Goal: Task Accomplishment & Management: Complete application form

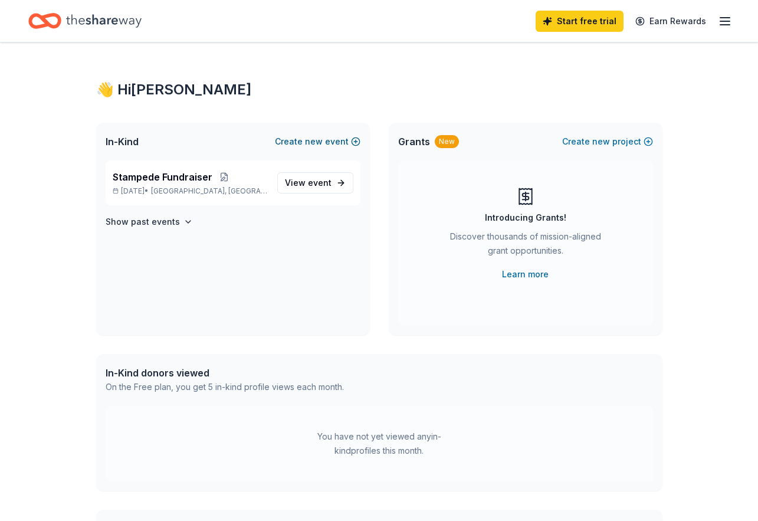
click at [317, 140] on span "new" at bounding box center [314, 142] width 18 height 14
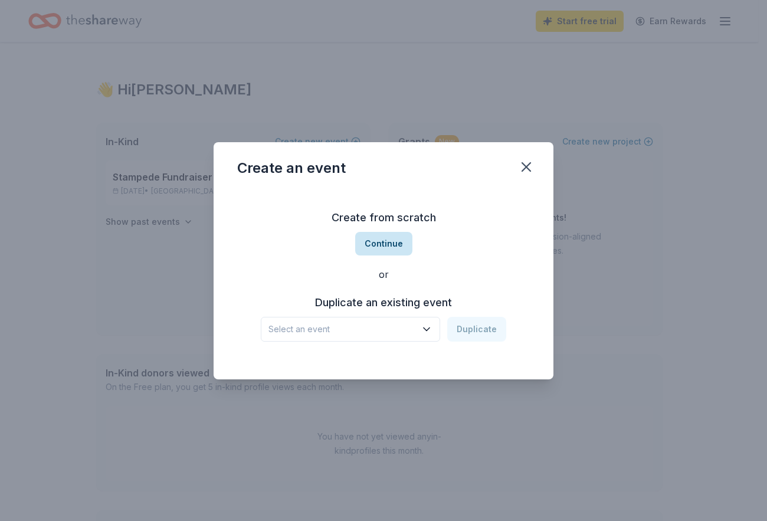
click at [385, 241] on button "Continue" at bounding box center [383, 244] width 57 height 24
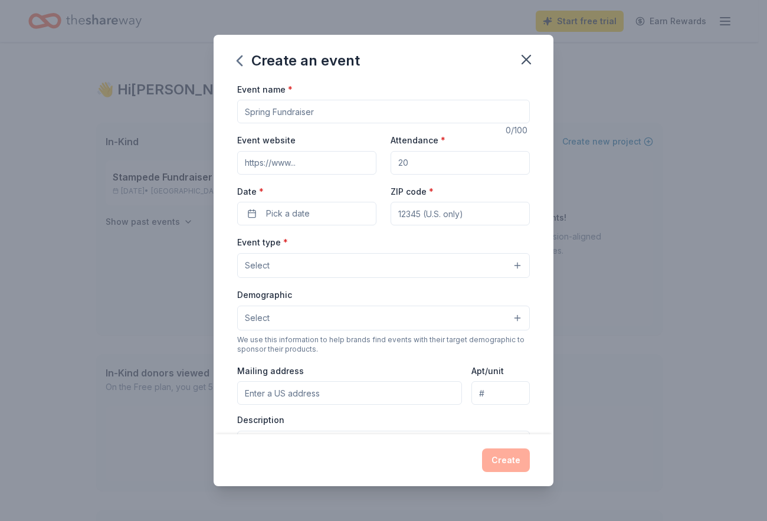
drag, startPoint x: 336, startPoint y: 112, endPoint x: 218, endPoint y: 109, distance: 117.5
click at [218, 109] on div "Event name * 0 /100 Event website Attendance * Date * Pick a date ZIP code * Ev…" at bounding box center [384, 258] width 340 height 353
type input "Galveston Police Department Christmas Party"
type input "[DOMAIN_NAME]"
type input "250"
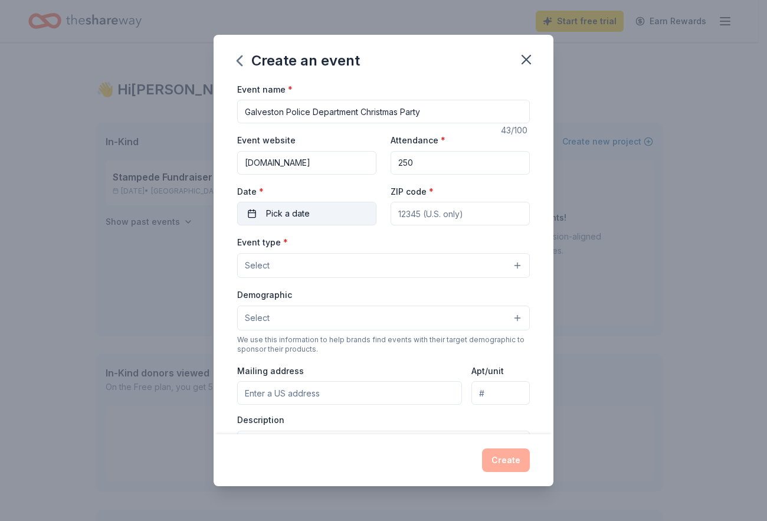
click at [322, 212] on button "Pick a date" at bounding box center [306, 214] width 139 height 24
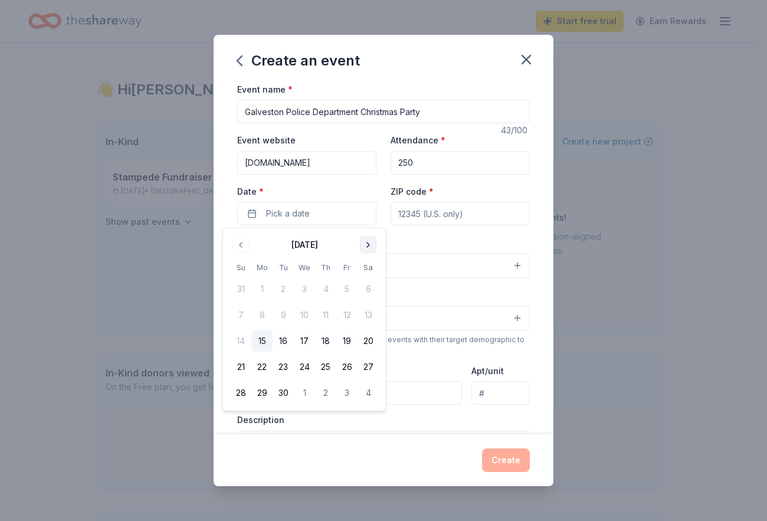
click at [368, 242] on button "Go to next month" at bounding box center [368, 245] width 17 height 17
click at [369, 242] on button "Go to next month" at bounding box center [368, 245] width 17 height 17
click at [345, 313] on button "12" at bounding box center [346, 314] width 21 height 21
click at [348, 313] on button "12" at bounding box center [346, 314] width 21 height 21
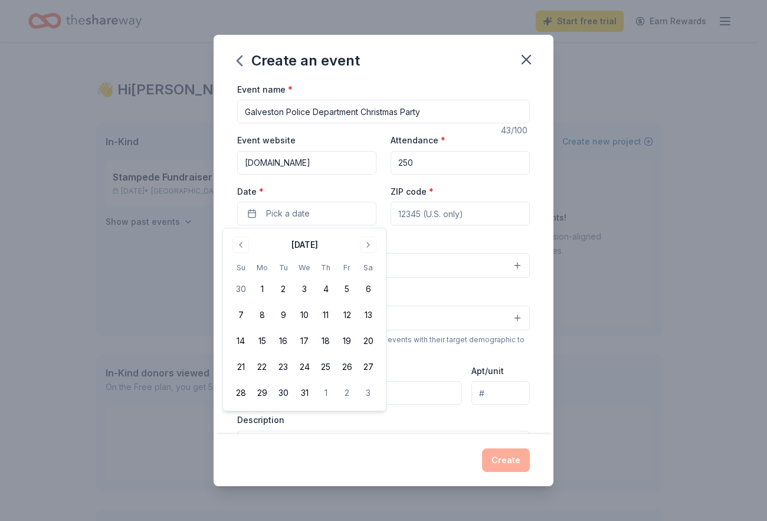
click at [493, 238] on div "Event type * Select" at bounding box center [383, 256] width 293 height 43
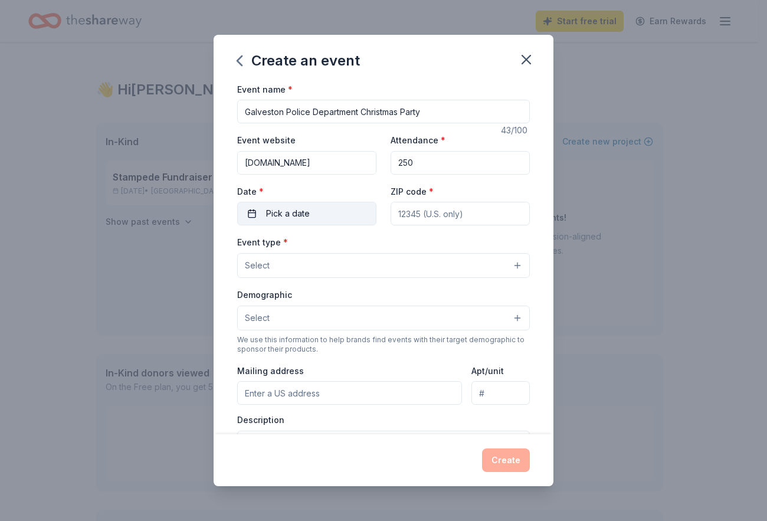
click at [288, 209] on span "Pick a date" at bounding box center [288, 214] width 44 height 14
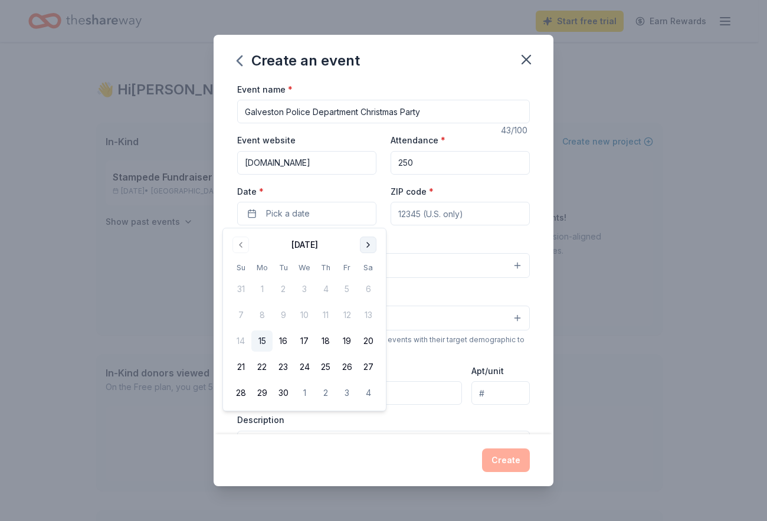
click at [370, 245] on button "Go to next month" at bounding box center [368, 245] width 17 height 17
click at [346, 315] on button "12" at bounding box center [346, 314] width 21 height 21
click at [454, 239] on div "Event type * Select" at bounding box center [383, 256] width 293 height 43
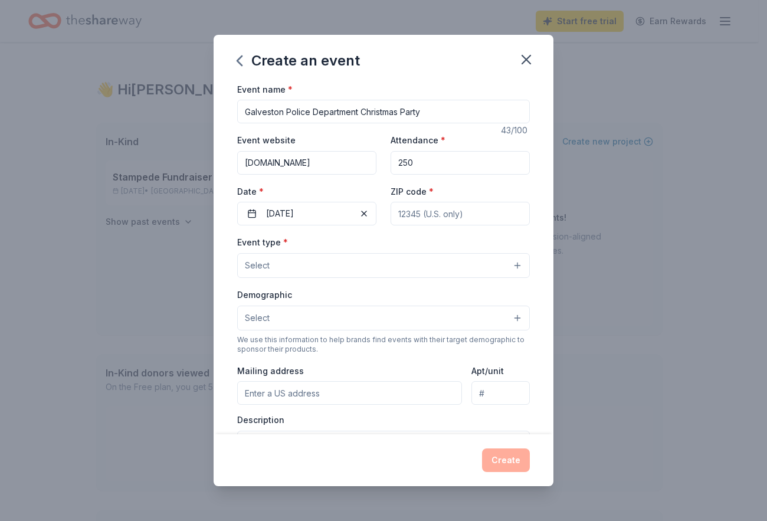
click at [438, 214] on input "ZIP code *" at bounding box center [460, 214] width 139 height 24
type input "77551"
click at [251, 257] on button "Select" at bounding box center [383, 265] width 293 height 25
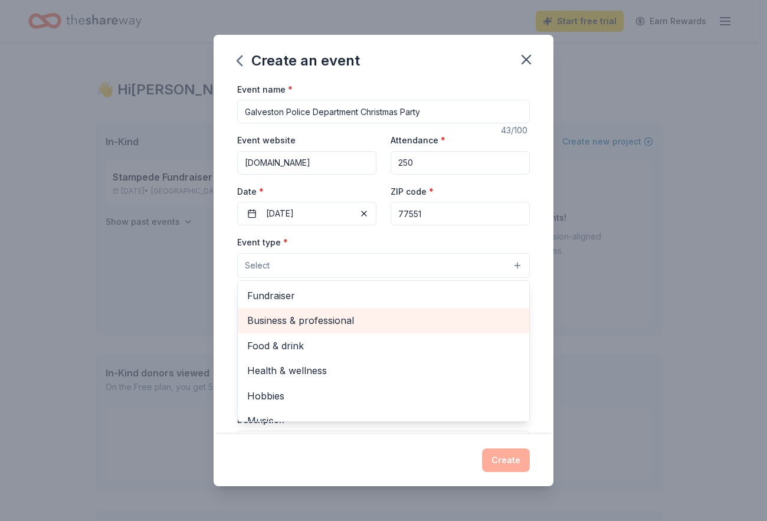
click at [345, 317] on span "Business & professional" at bounding box center [383, 320] width 273 height 15
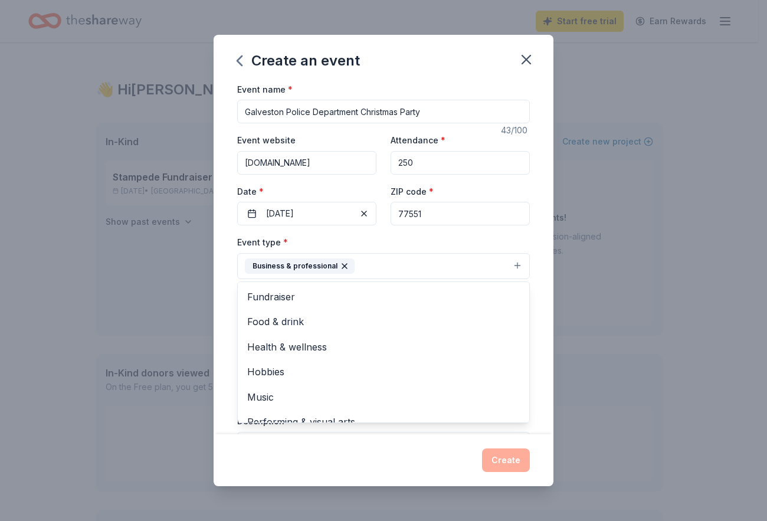
click at [533, 304] on div "Event name * Galveston Police Department Christmas Party 43 /100 Event website …" at bounding box center [384, 258] width 340 height 353
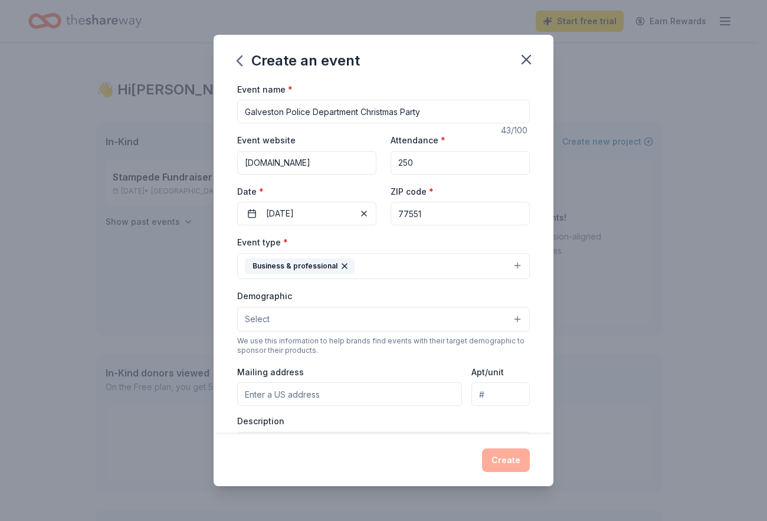
click at [277, 316] on button "Select" at bounding box center [383, 319] width 293 height 25
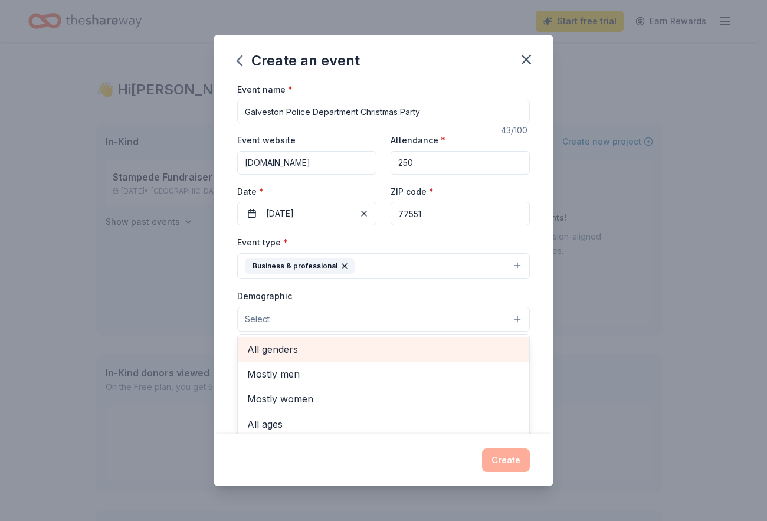
click at [289, 347] on span "All genders" at bounding box center [383, 349] width 273 height 15
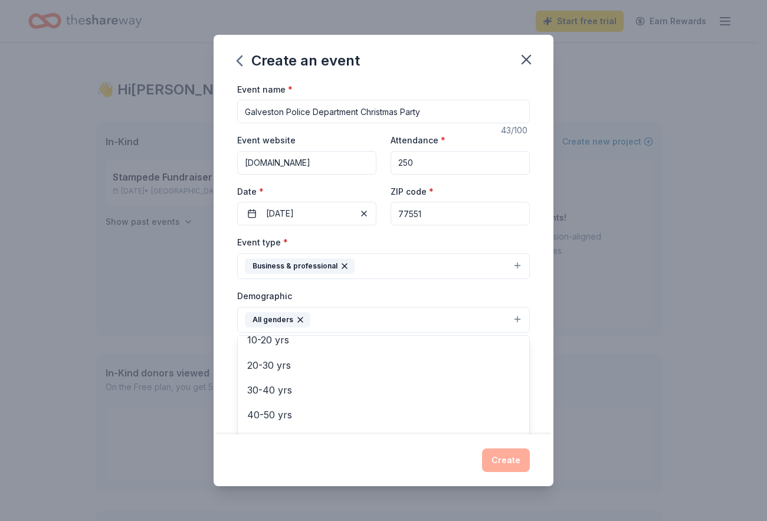
scroll to position [118, 0]
click at [531, 397] on div "Event name * Galveston Police Department Christmas Party 43 /100 Event website …" at bounding box center [384, 258] width 340 height 353
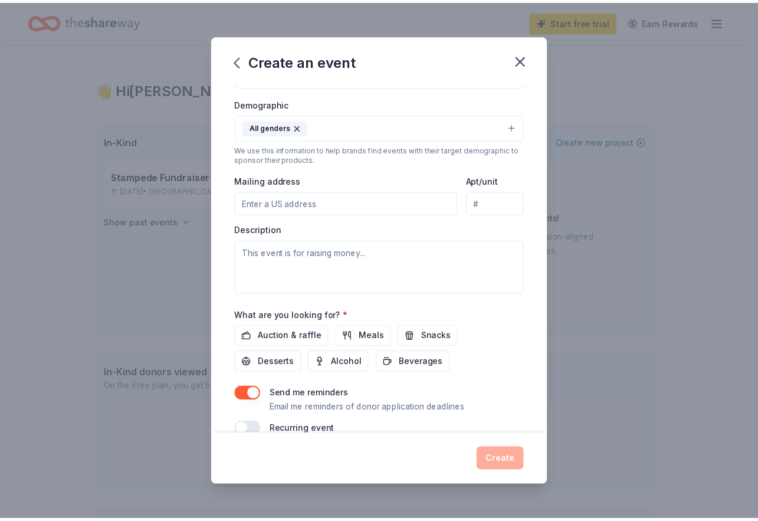
scroll to position [214, 0]
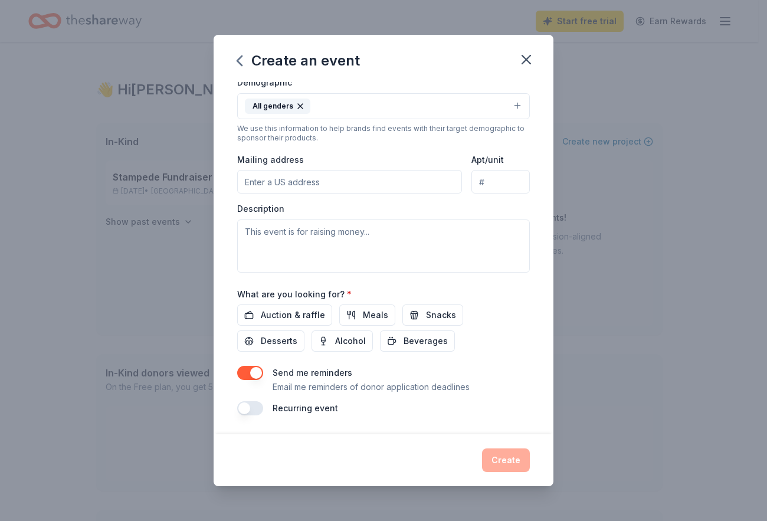
click at [279, 179] on input "Mailing address" at bounding box center [349, 182] width 225 height 24
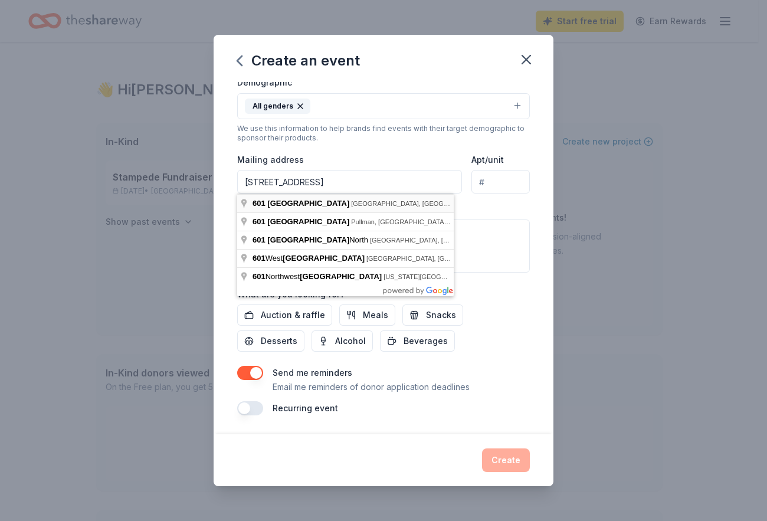
type input "601 54th Street, Galveston, TX, 77551"
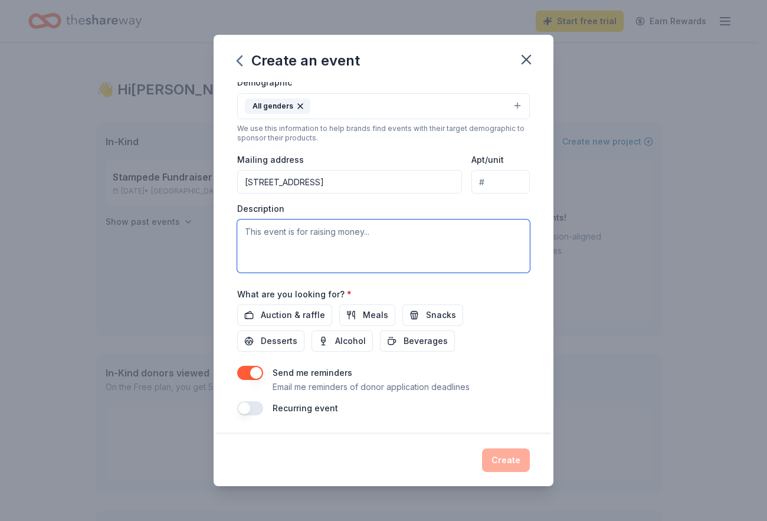
drag, startPoint x: 254, startPoint y: 231, endPoint x: 383, endPoint y: 231, distance: 129.2
click at [383, 231] on textarea at bounding box center [383, 246] width 293 height 53
drag, startPoint x: 385, startPoint y: 231, endPoint x: 248, endPoint y: 231, distance: 136.9
click at [383, 231] on textarea at bounding box center [383, 246] width 293 height 53
drag, startPoint x: 248, startPoint y: 231, endPoint x: 221, endPoint y: 231, distance: 27.1
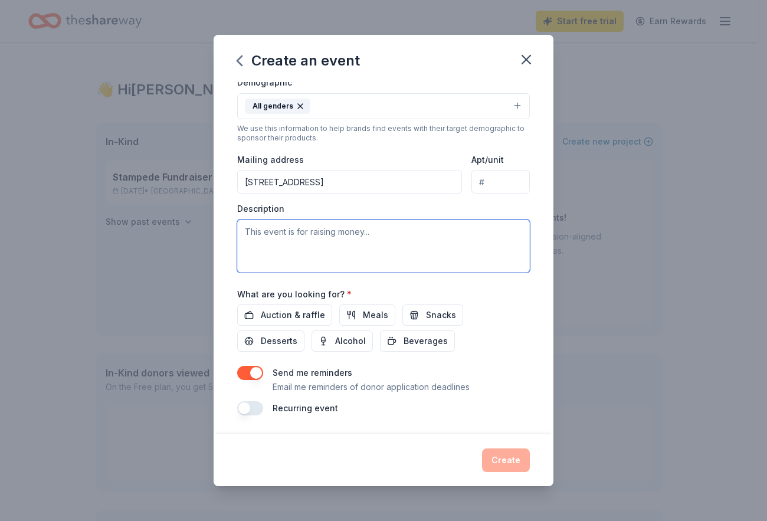
click at [221, 231] on div "Event name * Galveston Police Department Christmas Party 43 /100 Event website …" at bounding box center [384, 258] width 340 height 353
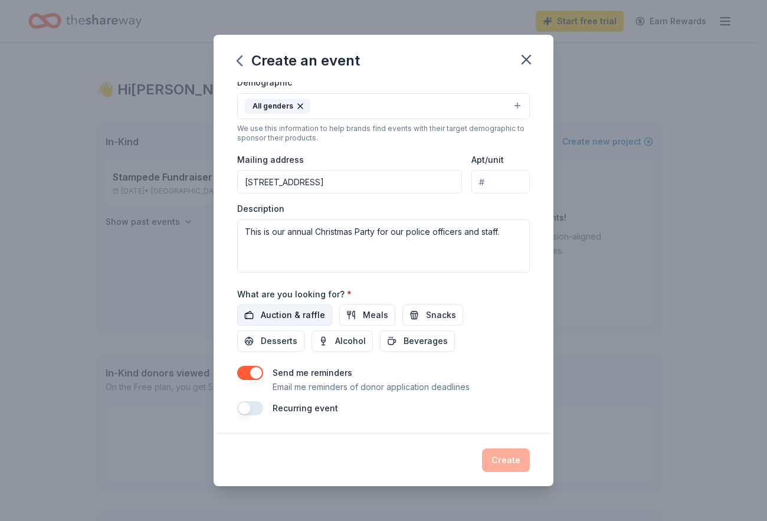
click at [290, 315] on span "Auction & raffle" at bounding box center [293, 315] width 64 height 14
click at [534, 349] on div "Event name * Galveston Police Department Christmas Party 43 /100 Event website …" at bounding box center [384, 258] width 340 height 353
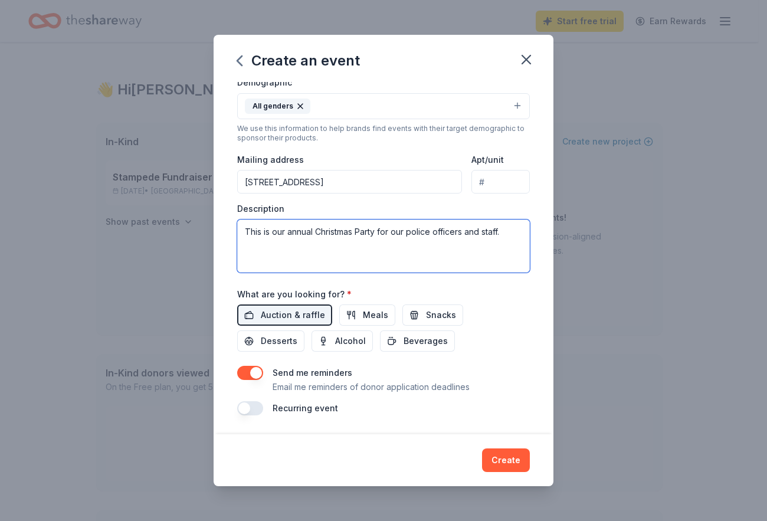
click at [507, 232] on textarea "This is our annual Christmas Party for our police officers and staff." at bounding box center [383, 246] width 293 height 53
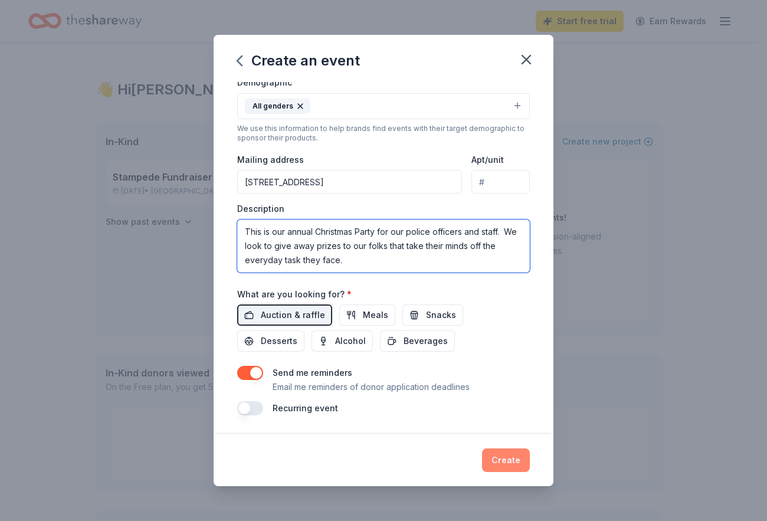
type textarea "This is our annual Christmas Party for our police officers and staff. We look t…"
click at [510, 459] on button "Create" at bounding box center [506, 460] width 48 height 24
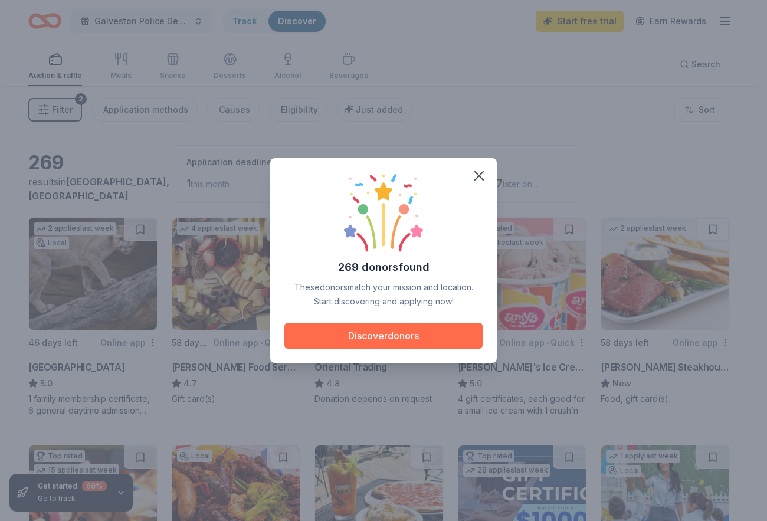
click at [392, 335] on button "Discover donors" at bounding box center [383, 336] width 198 height 26
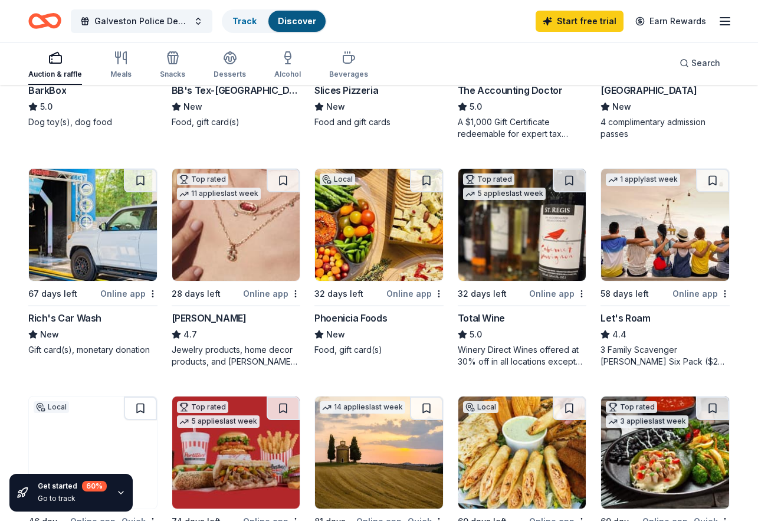
scroll to position [531, 0]
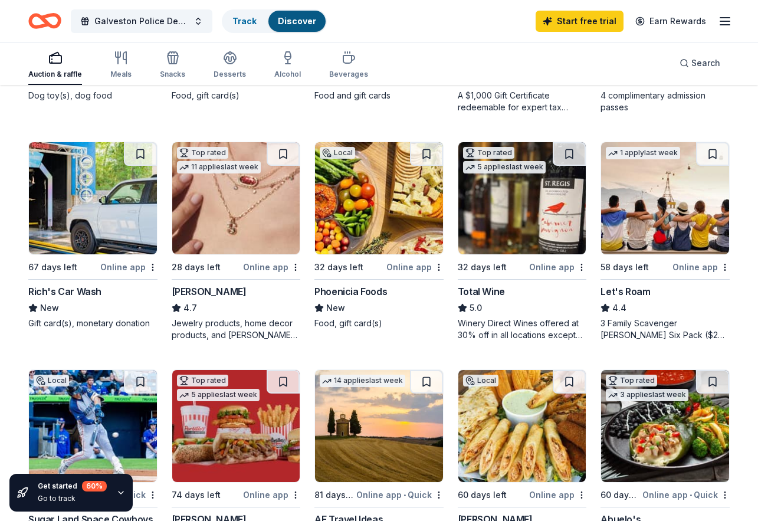
click at [201, 299] on div "[PERSON_NAME]" at bounding box center [209, 291] width 75 height 14
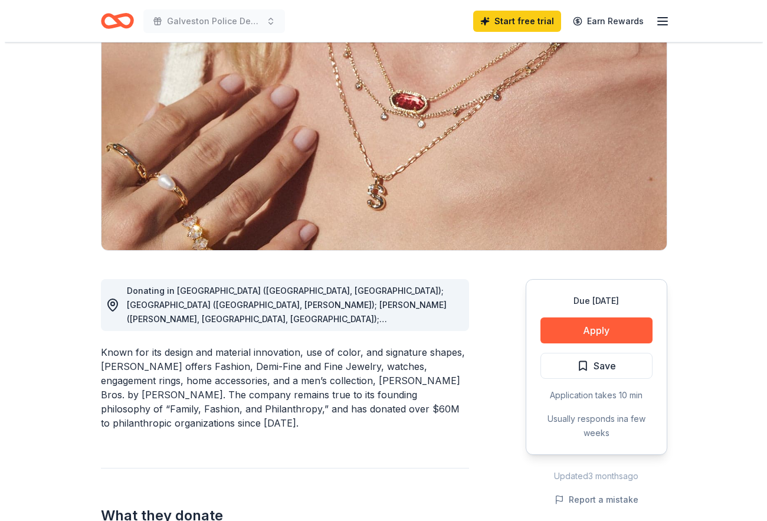
scroll to position [118, 0]
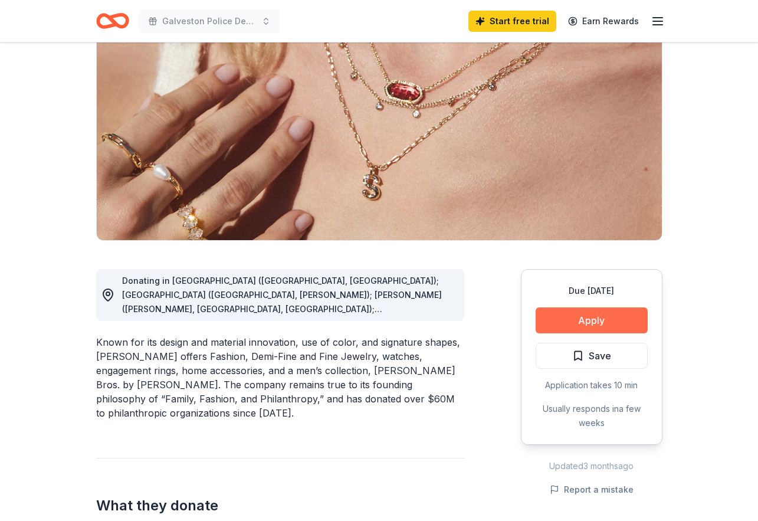
click at [584, 317] on button "Apply" at bounding box center [592, 320] width 112 height 26
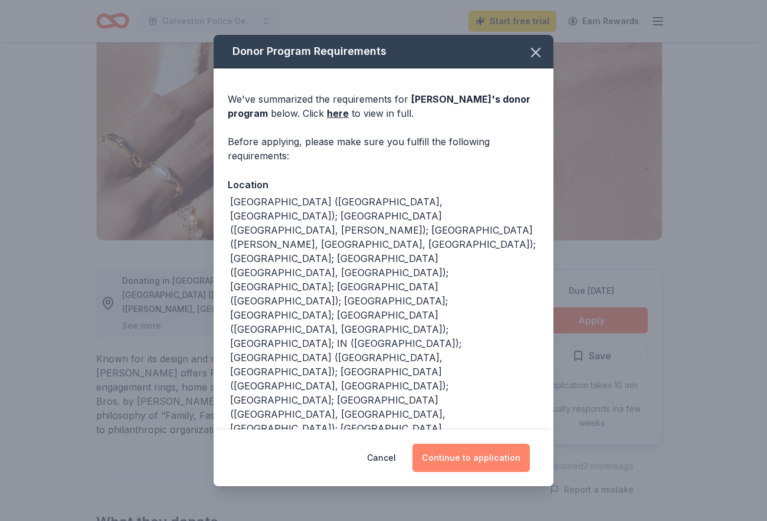
click at [482, 458] on button "Continue to application" at bounding box center [470, 458] width 117 height 28
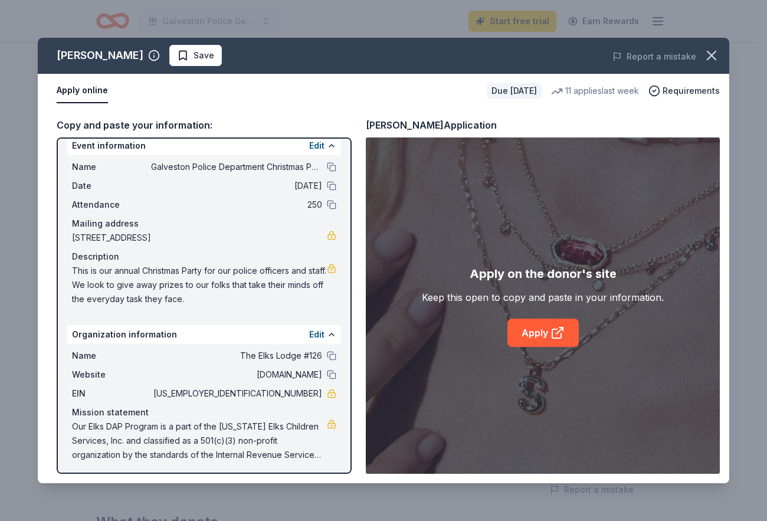
scroll to position [15, 0]
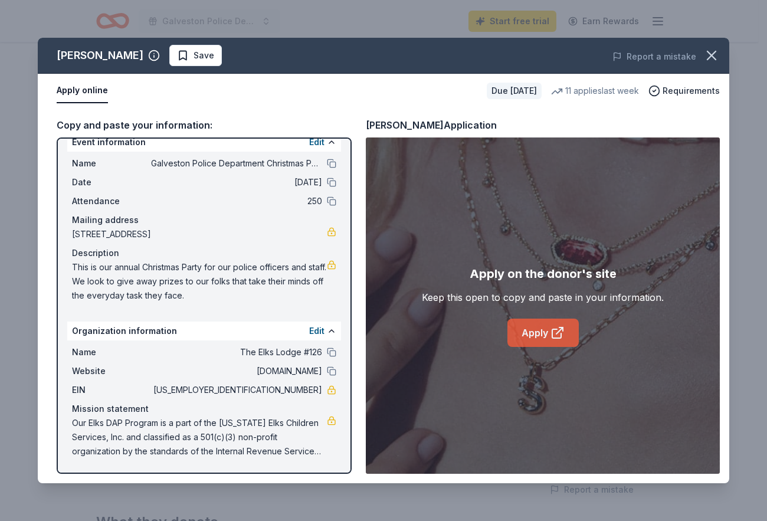
click at [536, 327] on link "Apply" at bounding box center [542, 333] width 71 height 28
click at [310, 331] on button "Edit" at bounding box center [316, 331] width 15 height 14
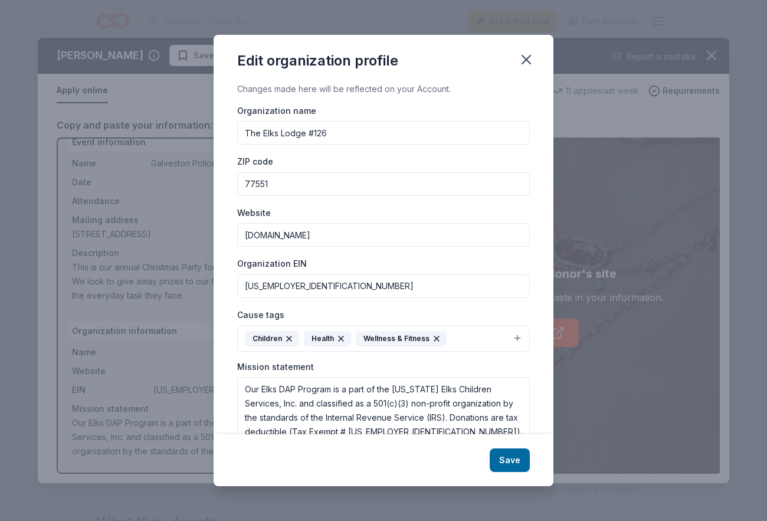
drag, startPoint x: 341, startPoint y: 130, endPoint x: 227, endPoint y: 135, distance: 114.6
click at [227, 135] on div "Changes made here will be reflected on your Account. Organization name The [GEO…" at bounding box center [384, 258] width 340 height 353
type input "Galveston Police Department"
type input "[DOMAIN_NAME]"
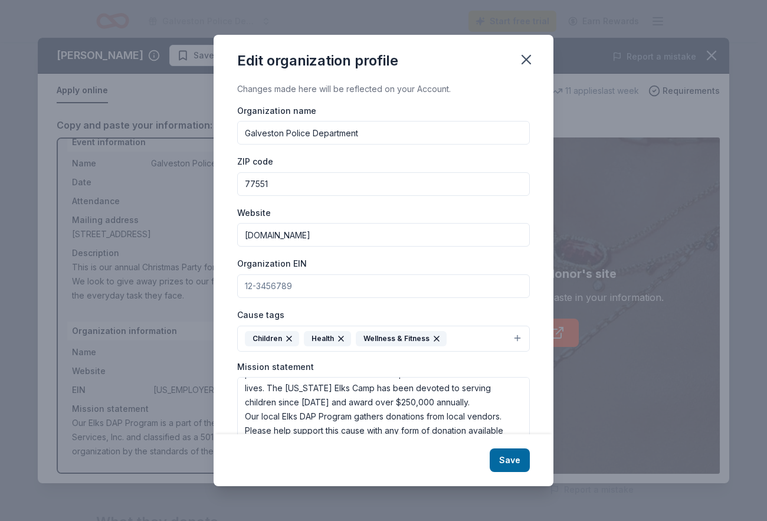
scroll to position [0, 0]
drag, startPoint x: 244, startPoint y: 390, endPoint x: 469, endPoint y: 433, distance: 228.2
click at [469, 433] on textarea "Our Elks DAP Program is a part of the [US_STATE] Elks Children Services, Inc. a…" at bounding box center [383, 417] width 293 height 81
type textarea "All funds raised, stay in [US_STATE], and are dedicated to children with specia…"
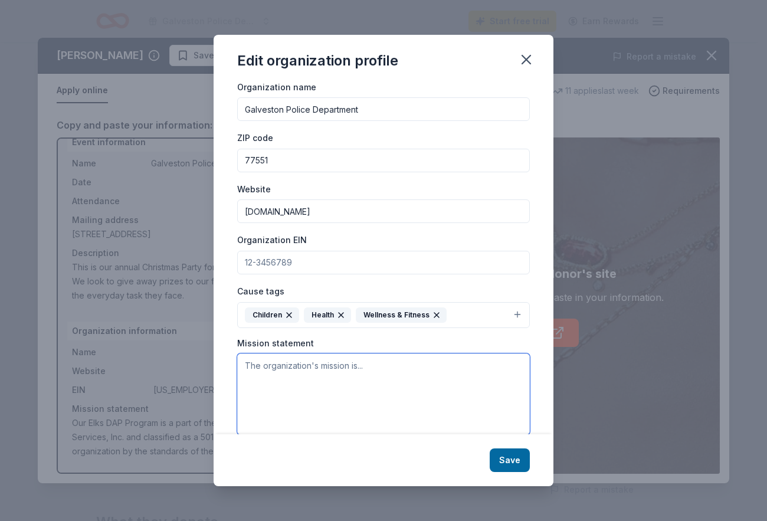
click at [247, 367] on textarea at bounding box center [383, 393] width 293 height 81
type textarea "T"
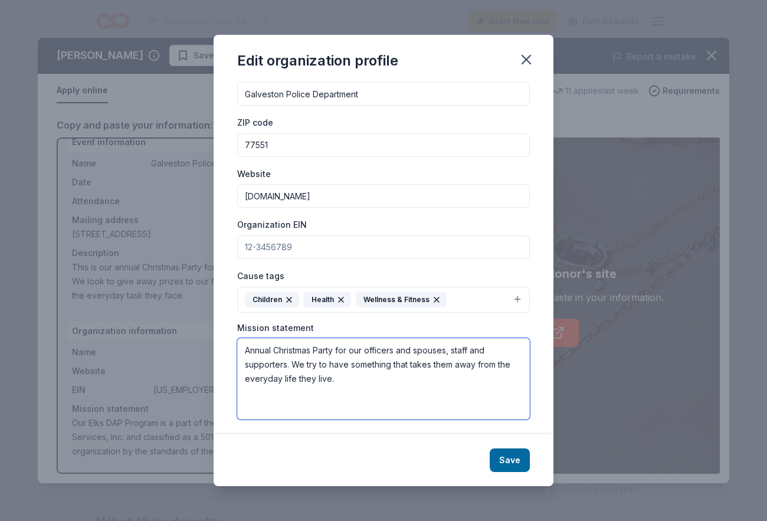
scroll to position [43, 0]
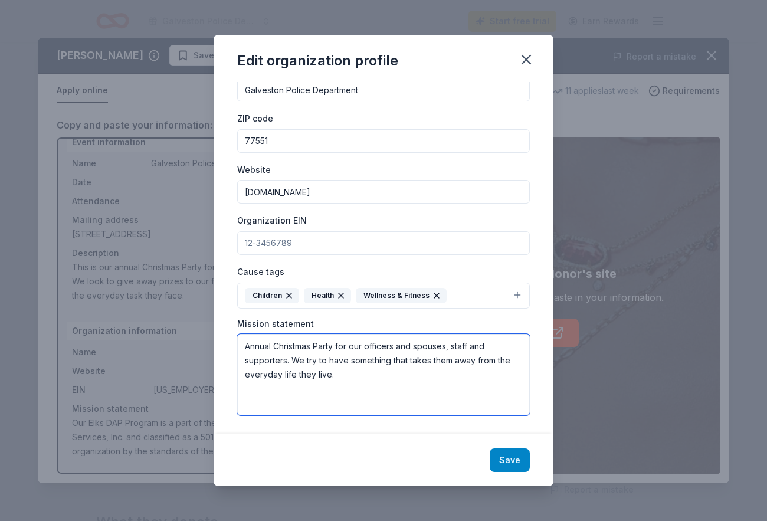
type textarea "Annual Christmas Party for our officers and spouses, staff and supporters. We t…"
click at [509, 456] on button "Save" at bounding box center [510, 460] width 40 height 24
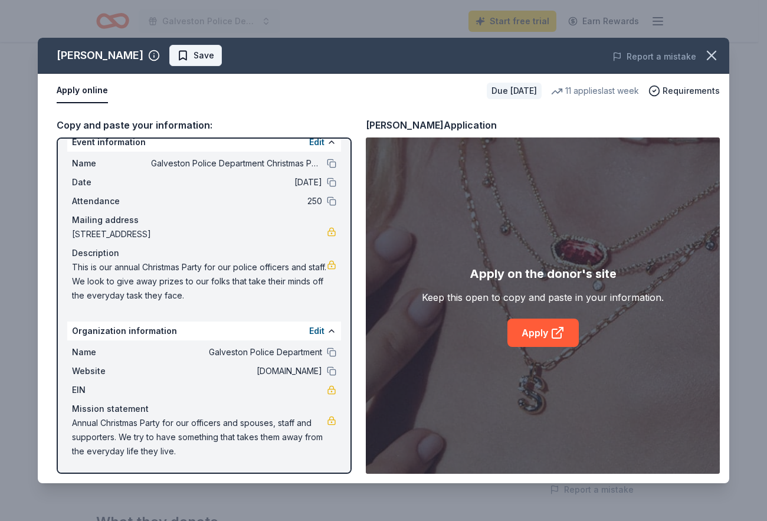
click at [194, 54] on span "Save" at bounding box center [204, 55] width 21 height 14
click at [715, 52] on icon "button" at bounding box center [712, 55] width 8 height 8
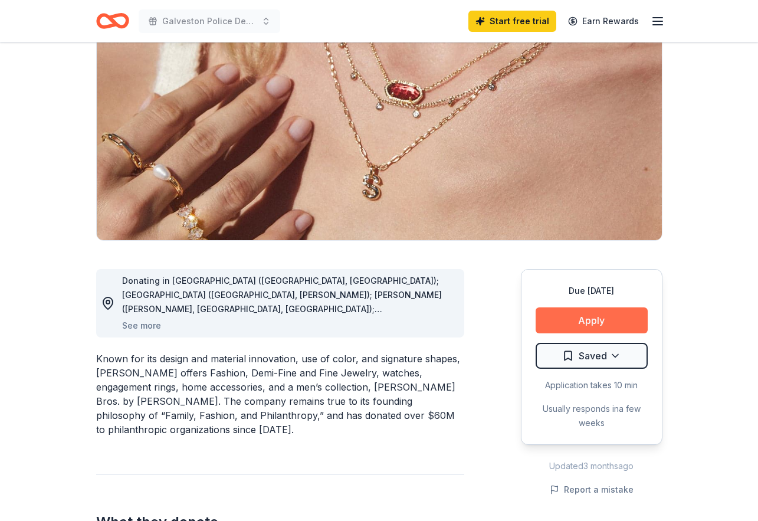
click at [584, 316] on button "Apply" at bounding box center [592, 320] width 112 height 26
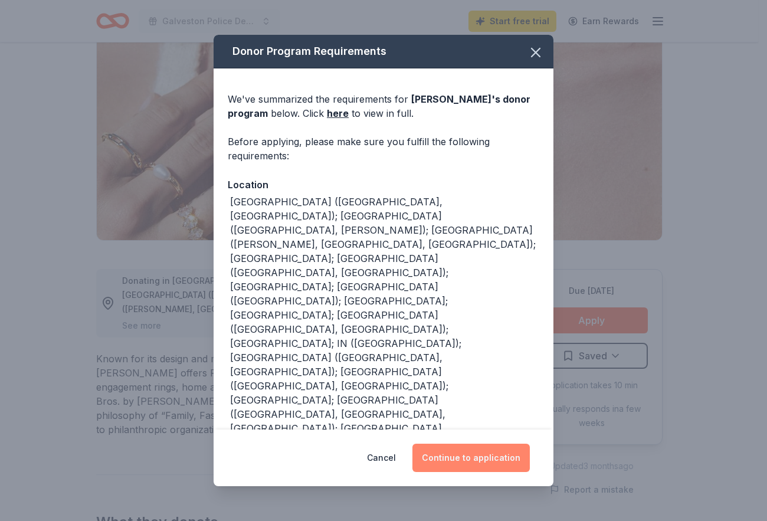
click at [496, 458] on button "Continue to application" at bounding box center [470, 458] width 117 height 28
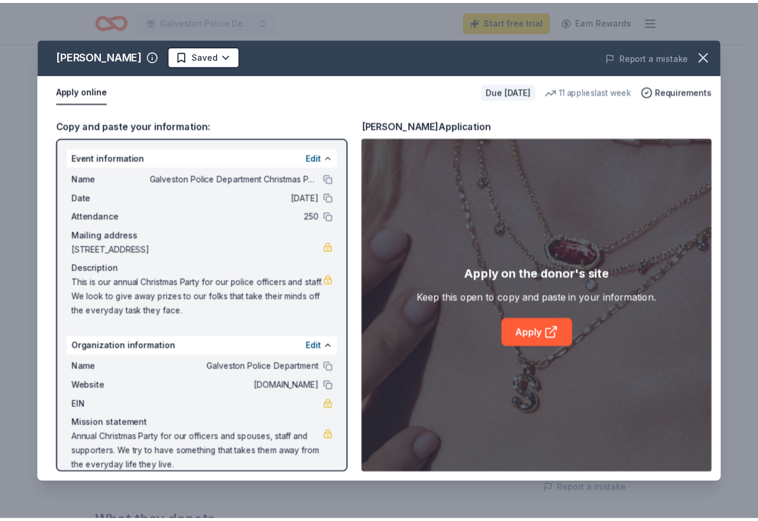
scroll to position [15, 0]
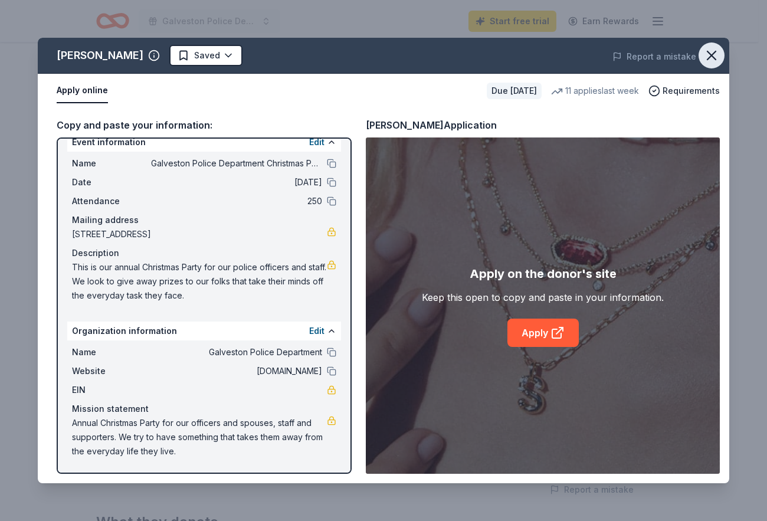
click at [713, 53] on icon "button" at bounding box center [711, 55] width 17 height 17
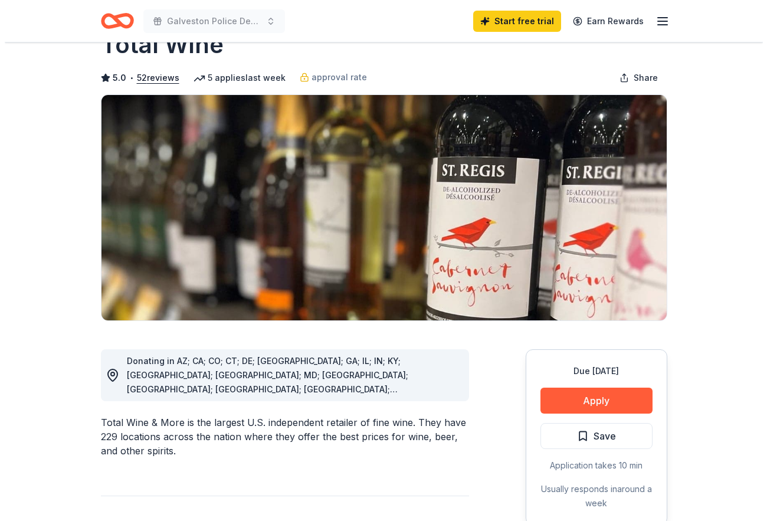
scroll to position [59, 0]
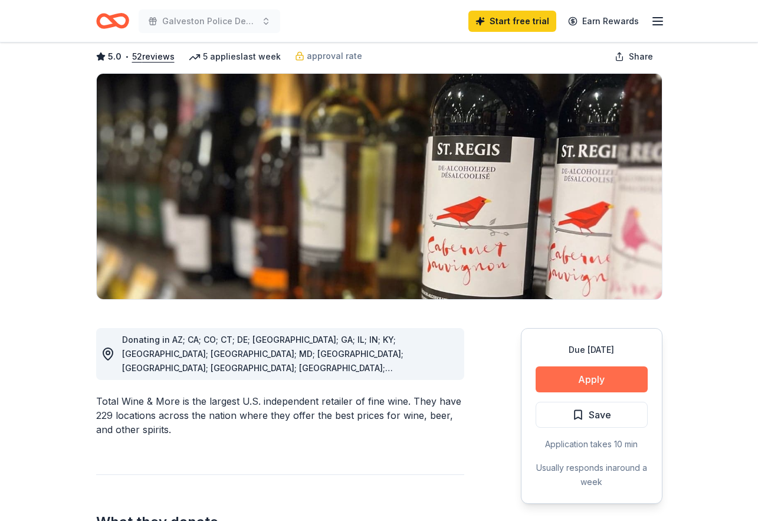
click at [585, 379] on button "Apply" at bounding box center [592, 379] width 112 height 26
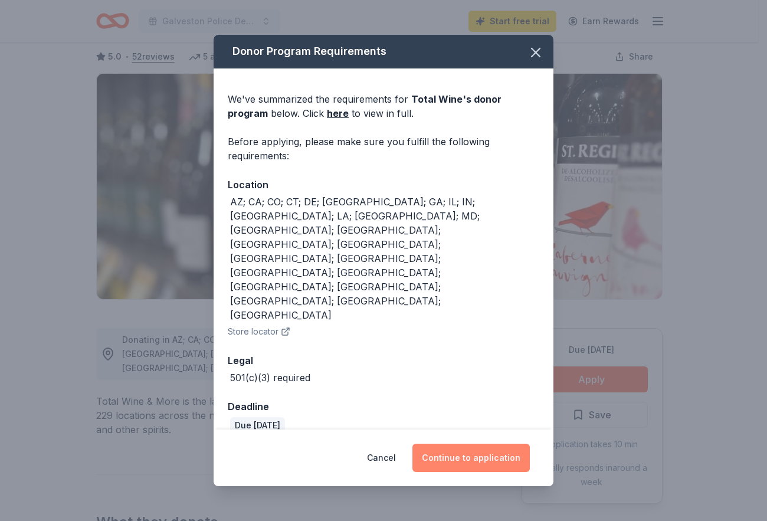
click at [492, 444] on button "Continue to application" at bounding box center [470, 458] width 117 height 28
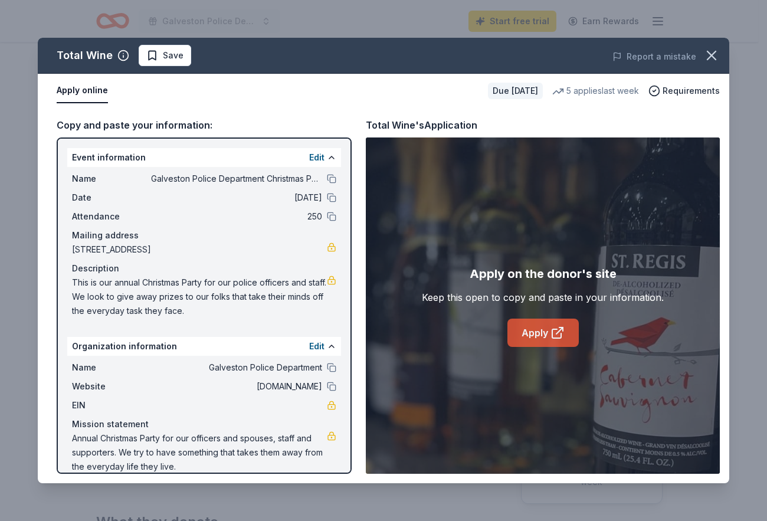
click at [541, 334] on link "Apply" at bounding box center [542, 333] width 71 height 28
